Goal: Task Accomplishment & Management: Manage account settings

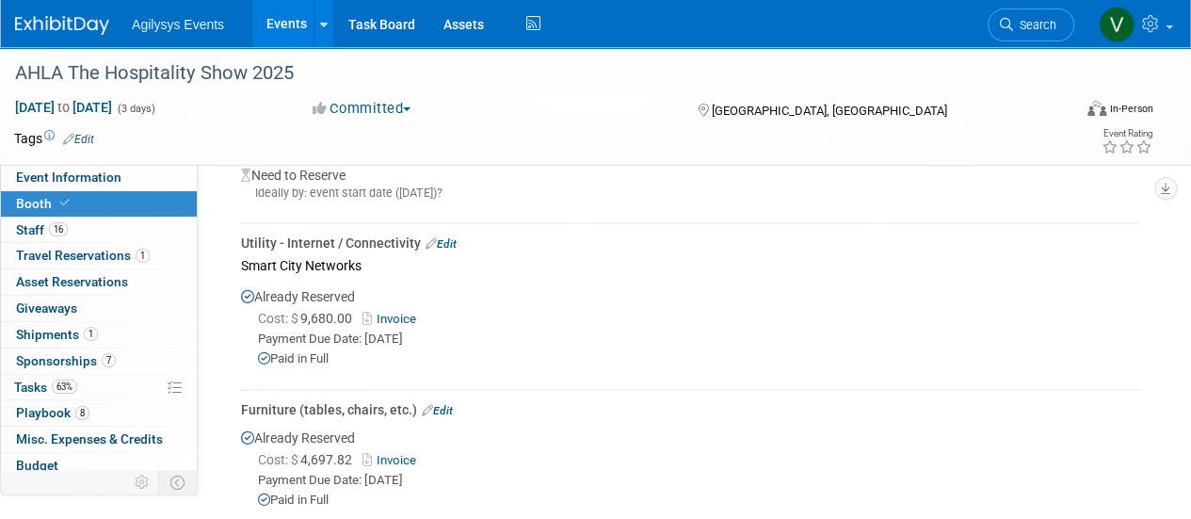
click at [66, 28] on img at bounding box center [62, 25] width 94 height 19
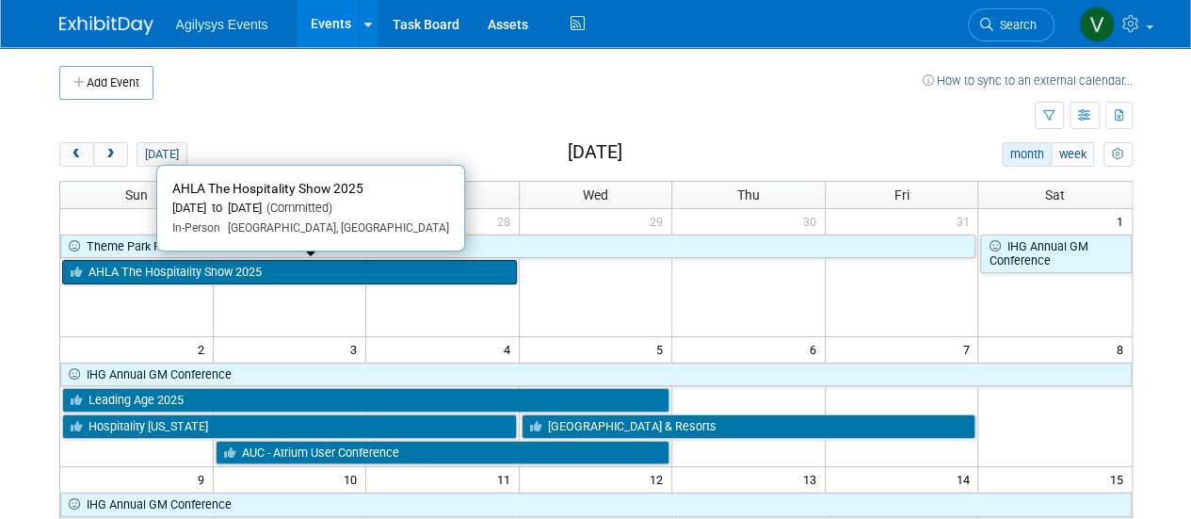
click at [350, 267] on link "AHLA The Hospitality Show 2025" at bounding box center [289, 272] width 455 height 24
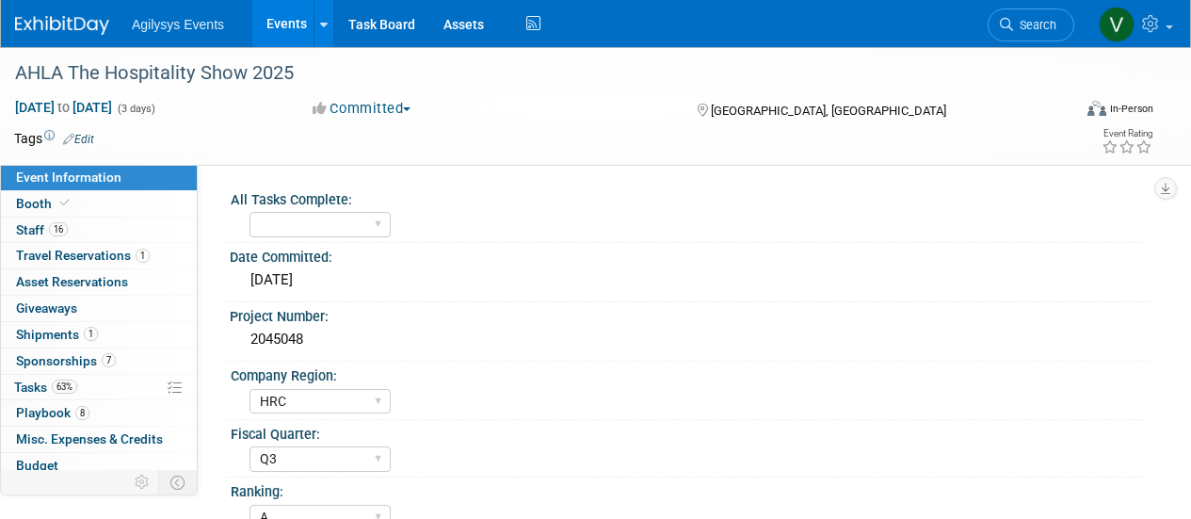
select select "HRC"
select select "Q3"
select select "A"
select select "Yes"
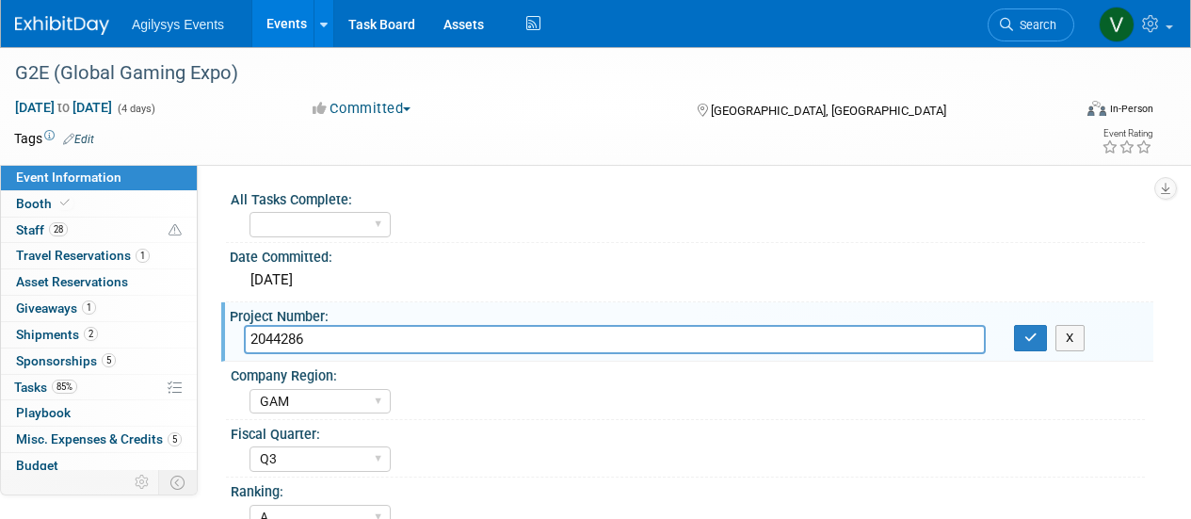
select select "GAM"
select select "Q3"
select select "A"
select select "Yes"
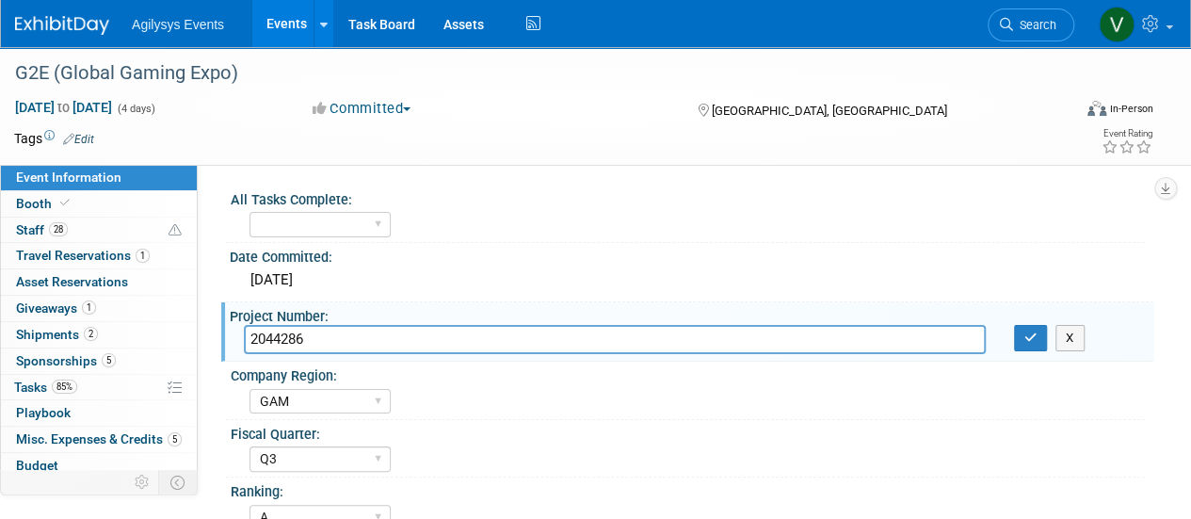
click at [66, 31] on img at bounding box center [62, 25] width 94 height 19
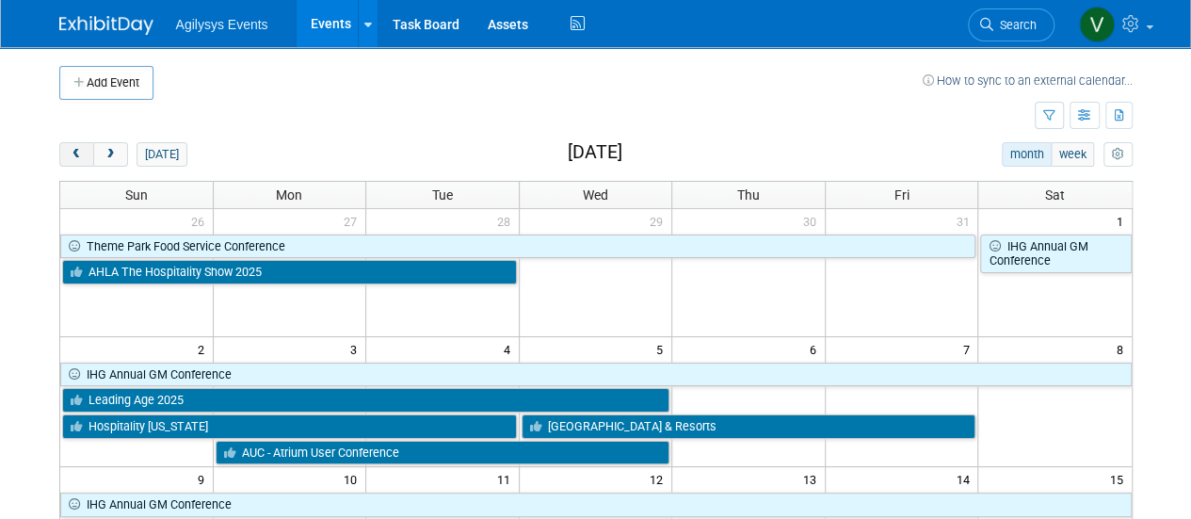
click at [74, 153] on span "prev" at bounding box center [77, 155] width 14 height 12
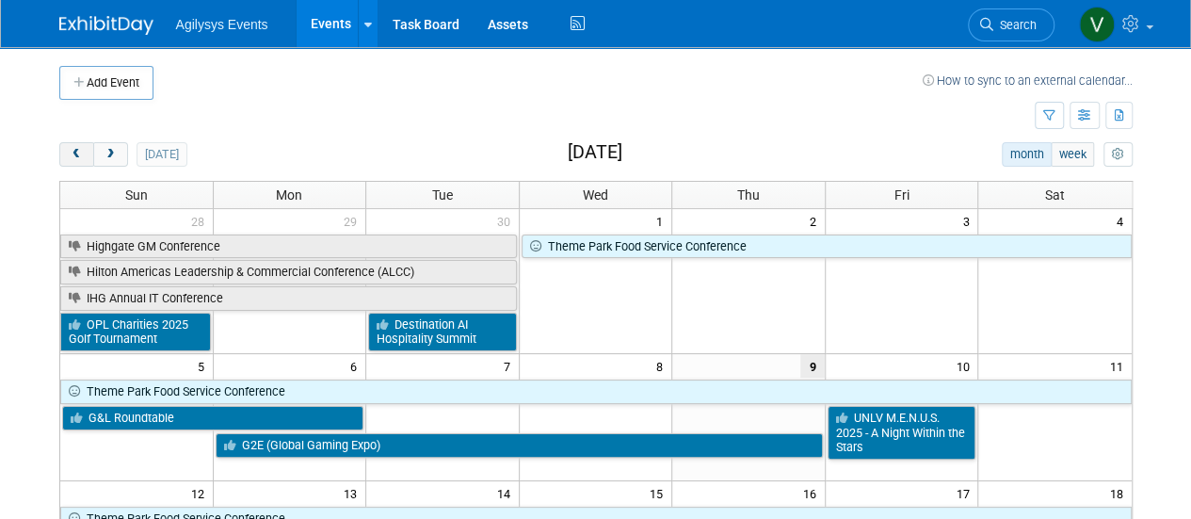
click at [79, 154] on span "prev" at bounding box center [77, 155] width 14 height 12
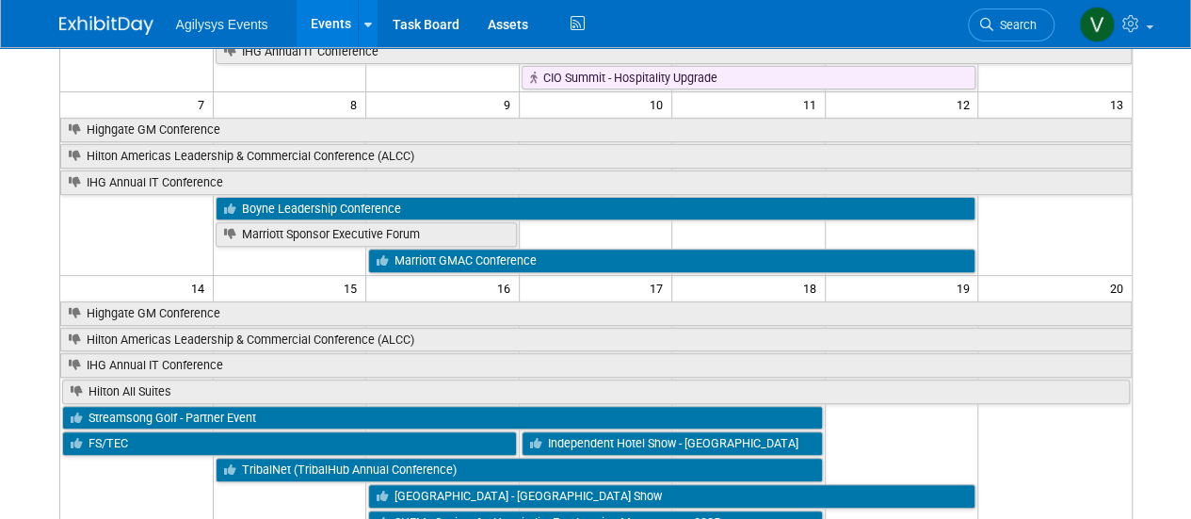
scroll to position [360, 0]
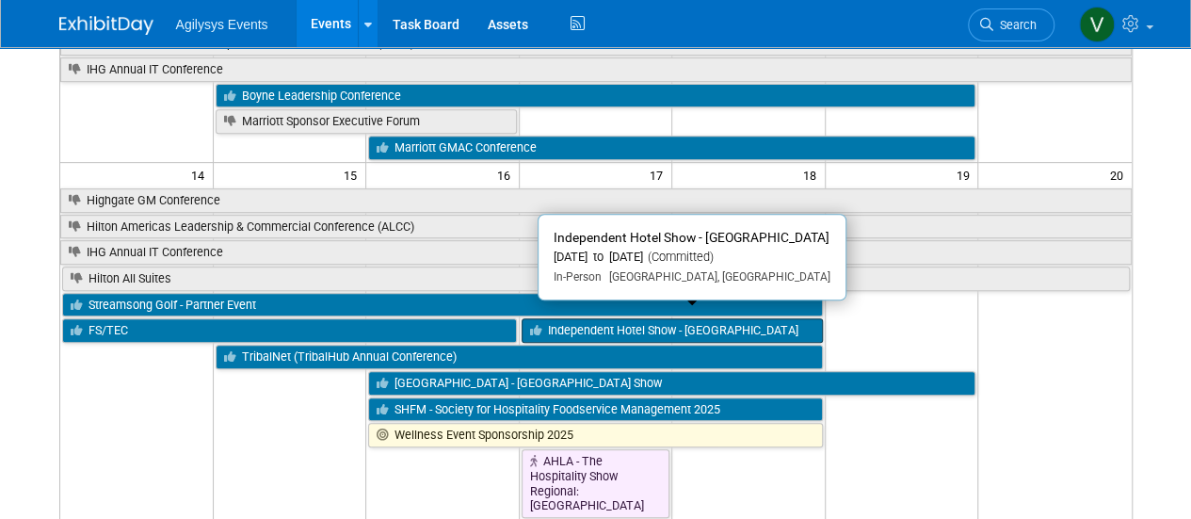
click at [627, 319] on link "Independent Hotel Show - Miami" at bounding box center [672, 330] width 301 height 24
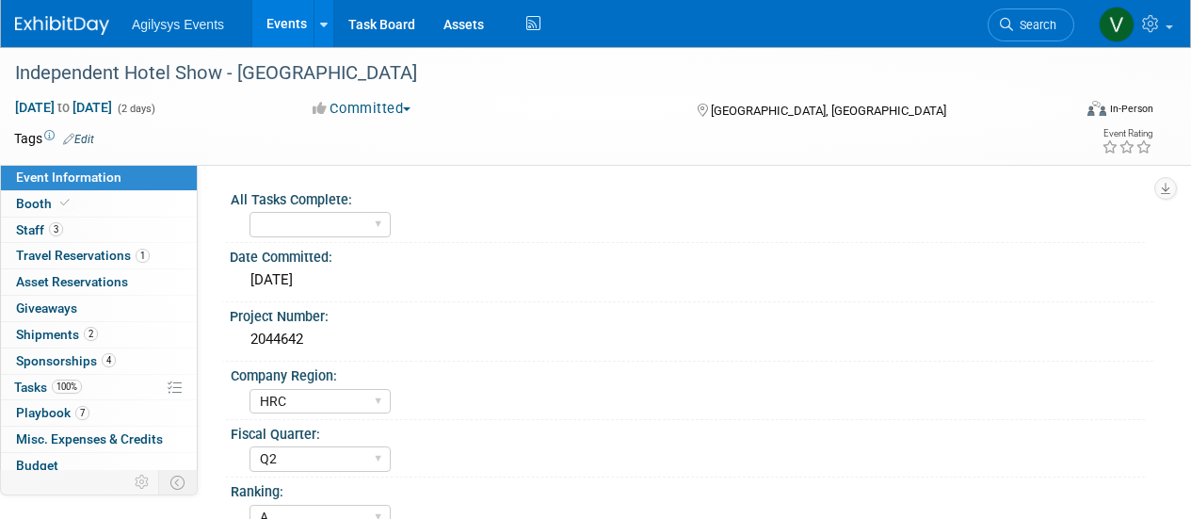
select select "HRC"
select select "Q2"
select select "A"
select select "Yes"
